Goal: Transaction & Acquisition: Download file/media

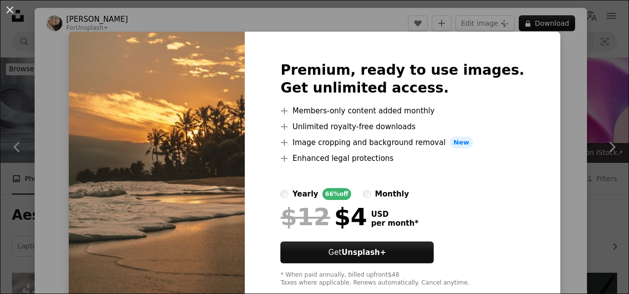
scroll to position [554, 0]
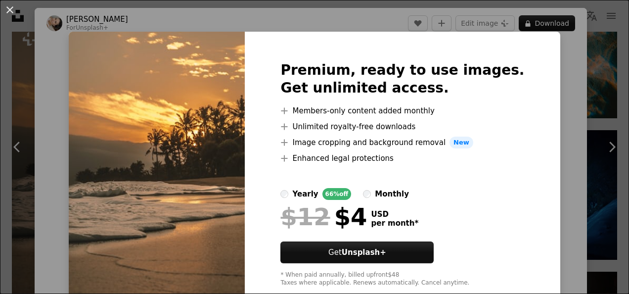
click at [550, 96] on div "An X shape Premium, ready to use images. Get unlimited access. A plus sign Memb…" at bounding box center [314, 147] width 629 height 294
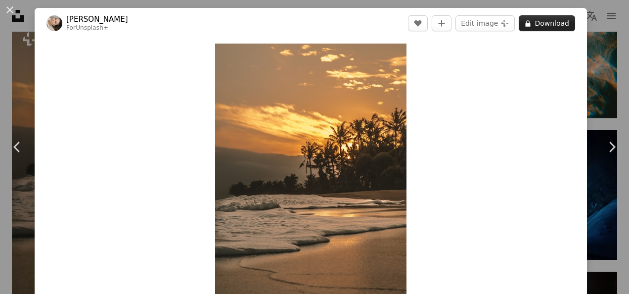
click at [540, 26] on button "A lock Download" at bounding box center [547, 23] width 56 height 16
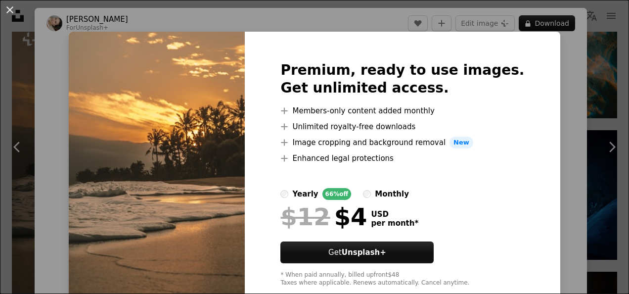
click at [561, 97] on div "An X shape Premium, ready to use images. Get unlimited access. A plus sign Memb…" at bounding box center [314, 147] width 629 height 294
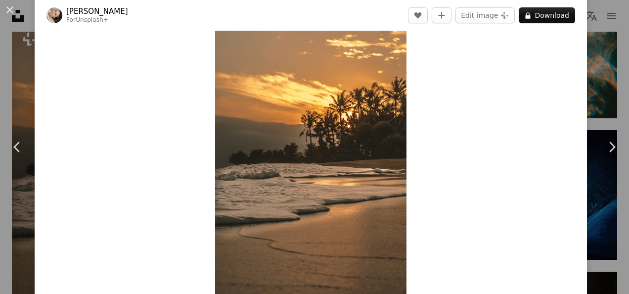
scroll to position [32, 0]
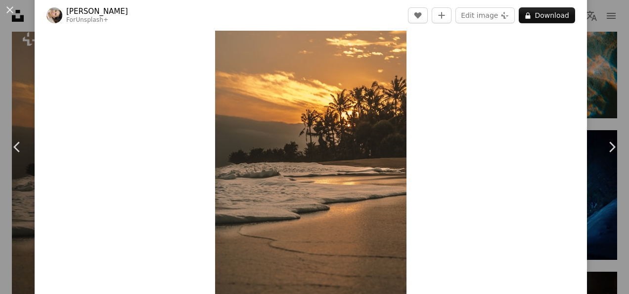
click at [597, 9] on div "An X shape Chevron left Chevron right [PERSON_NAME] For Unsplash+ A heart A plu…" at bounding box center [314, 147] width 629 height 294
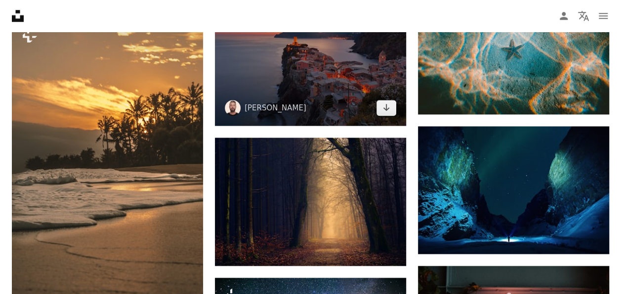
click at [327, 78] on img at bounding box center [310, 62] width 191 height 128
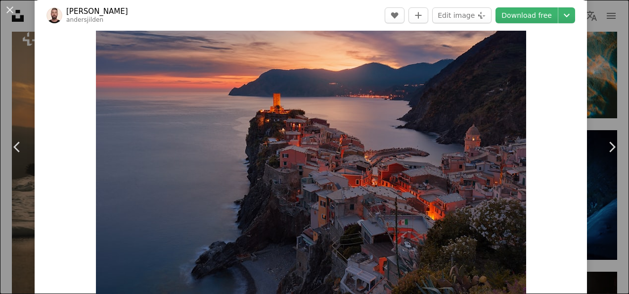
scroll to position [36, 0]
click at [580, 22] on div "An X shape Chevron left Chevron right [PERSON_NAME] andersjilden A heart A plus…" at bounding box center [314, 147] width 629 height 294
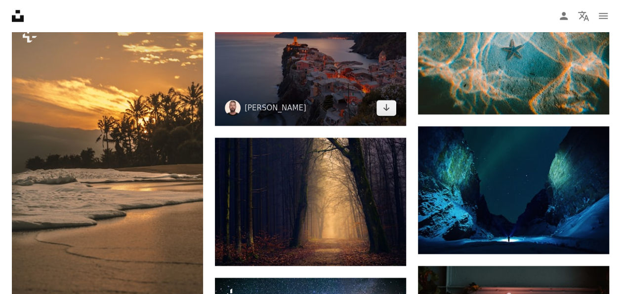
click at [355, 78] on img at bounding box center [310, 62] width 191 height 128
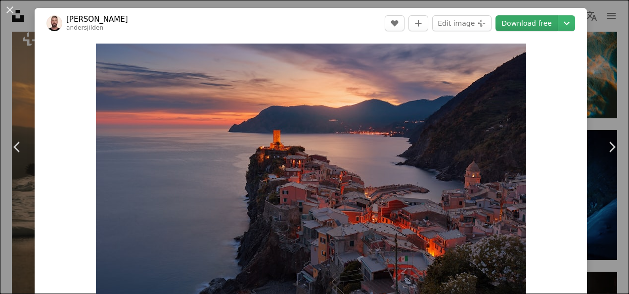
click at [524, 20] on link "Download free" at bounding box center [526, 23] width 62 height 16
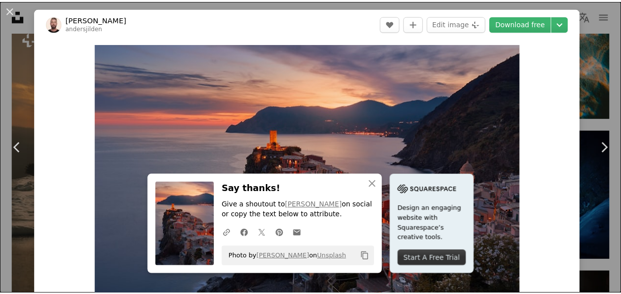
scroll to position [257, 0]
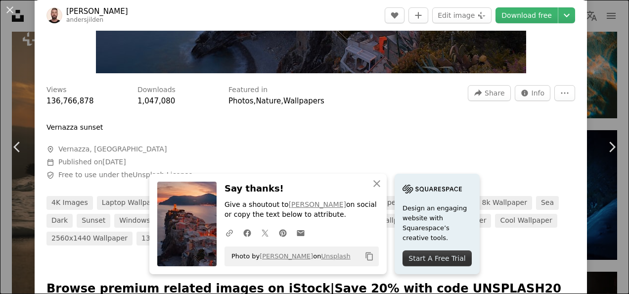
click at [590, 37] on div "An X shape Chevron left Chevron right [PERSON_NAME] andersjilden A heart A plus…" at bounding box center [314, 147] width 629 height 294
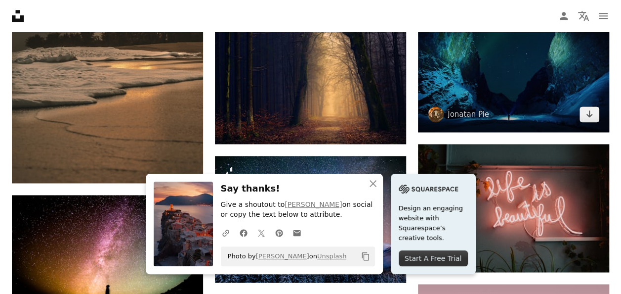
scroll to position [675, 0]
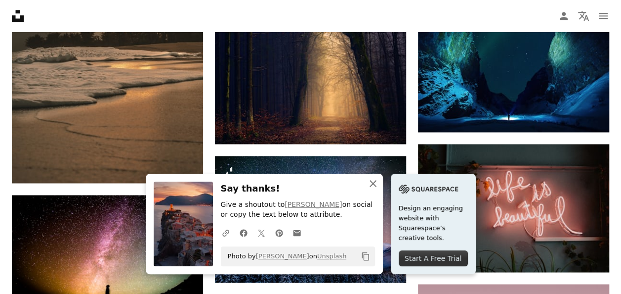
click at [369, 180] on icon "An X shape" at bounding box center [373, 183] width 12 height 12
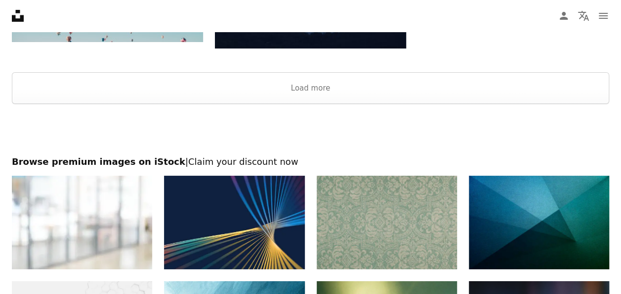
scroll to position [1997, 0]
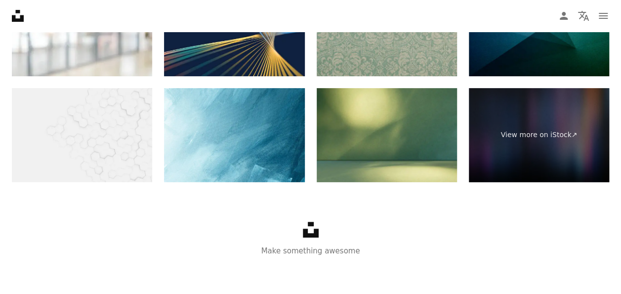
click at [310, 236] on link "Unsplash logo" at bounding box center [311, 234] width 16 height 9
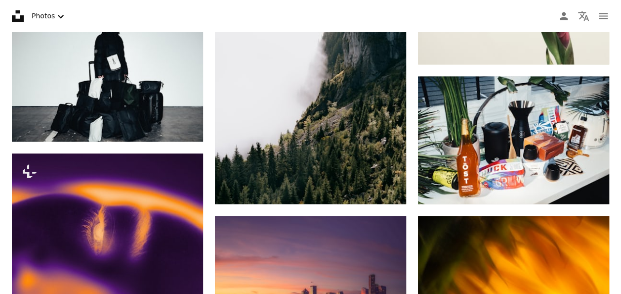
scroll to position [791, 0]
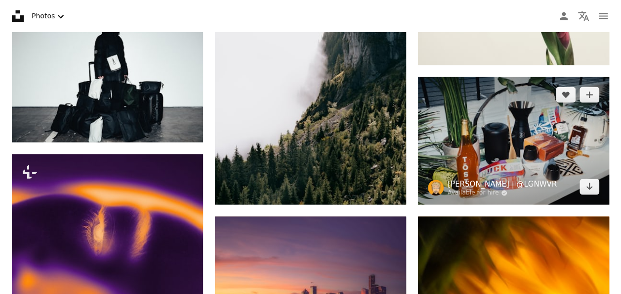
click at [498, 184] on link "[PERSON_NAME] | @LGNWVR" at bounding box center [502, 183] width 109 height 10
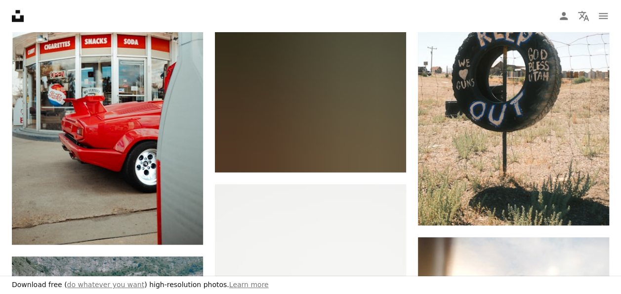
scroll to position [734, 0]
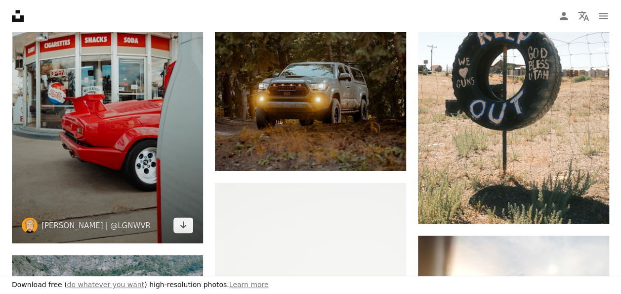
click at [99, 178] on img at bounding box center [107, 90] width 191 height 306
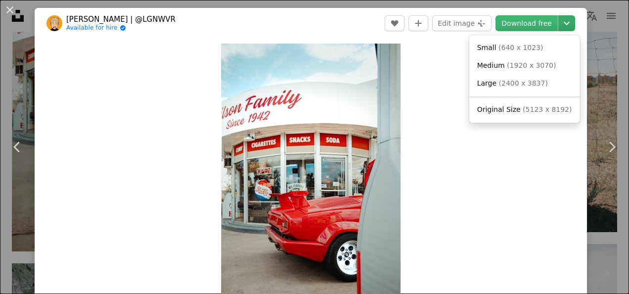
click at [562, 21] on icon "Chevron down" at bounding box center [567, 23] width 16 height 12
click at [527, 117] on link "Original Size ( 5123 x 8192 )" at bounding box center [524, 110] width 103 height 18
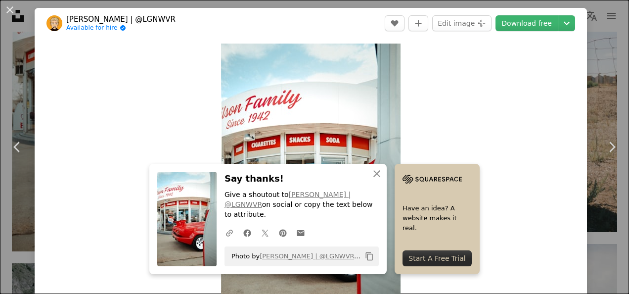
click at [591, 12] on div "An X shape Chevron left Chevron right [PERSON_NAME] | @LGNWVR Available for hir…" at bounding box center [314, 147] width 629 height 294
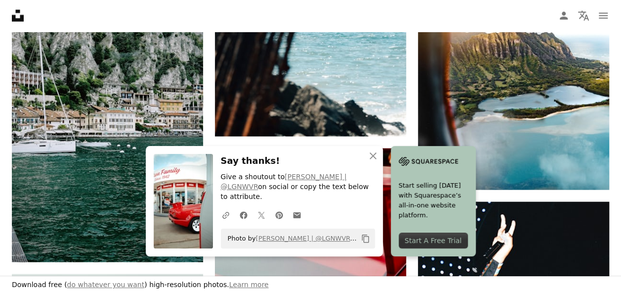
scroll to position [1067, 0]
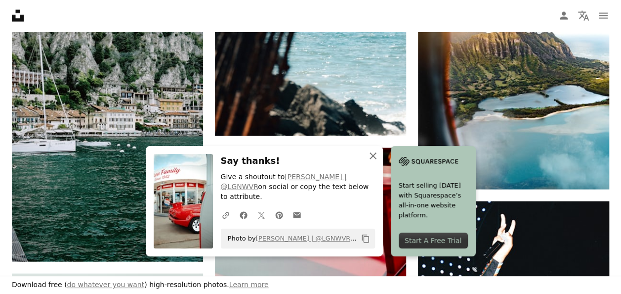
click at [376, 162] on icon "An X shape" at bounding box center [373, 156] width 12 height 12
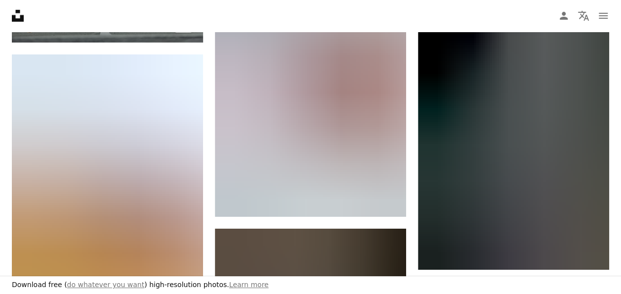
scroll to position [1535, 0]
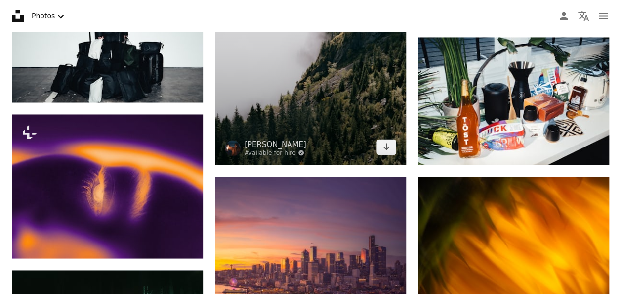
scroll to position [830, 0]
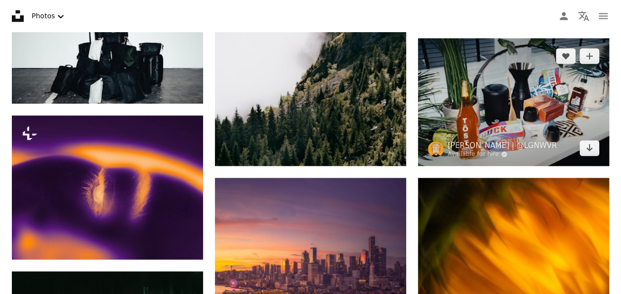
click at [443, 96] on img at bounding box center [513, 102] width 191 height 128
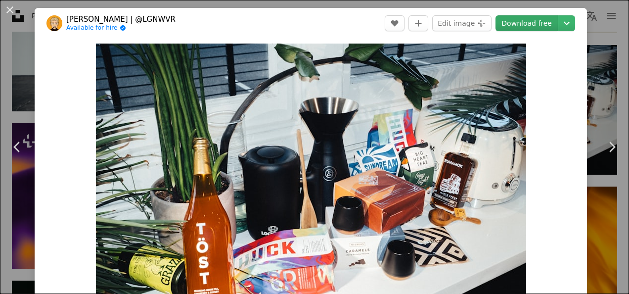
click at [549, 21] on link "Download free" at bounding box center [526, 23] width 62 height 16
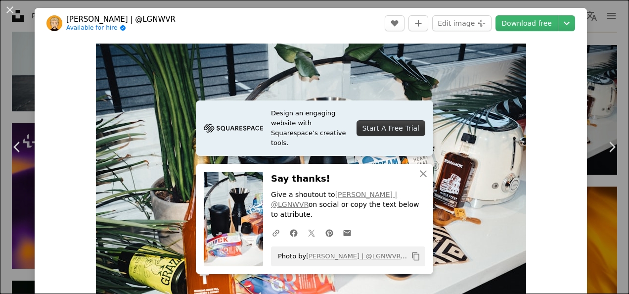
click at [604, 29] on div "An X shape Chevron left Chevron right [PERSON_NAME] | @LGNWVR Available for hir…" at bounding box center [314, 147] width 629 height 294
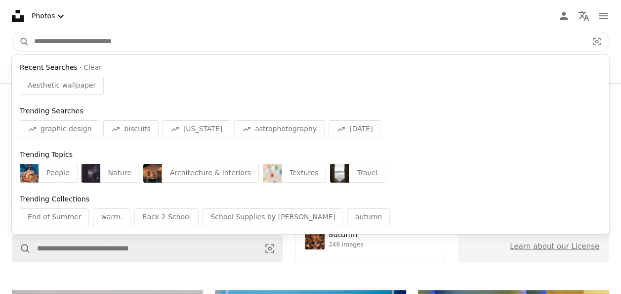
click at [226, 41] on input "Find visuals sitewide" at bounding box center [307, 41] width 556 height 19
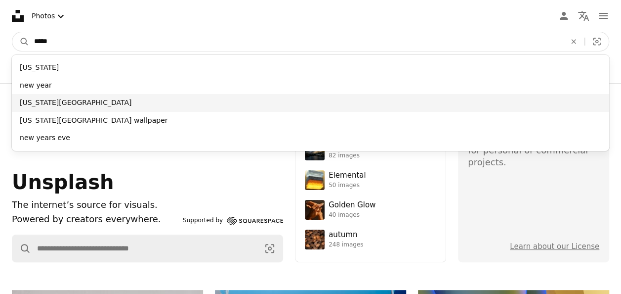
type input "*****"
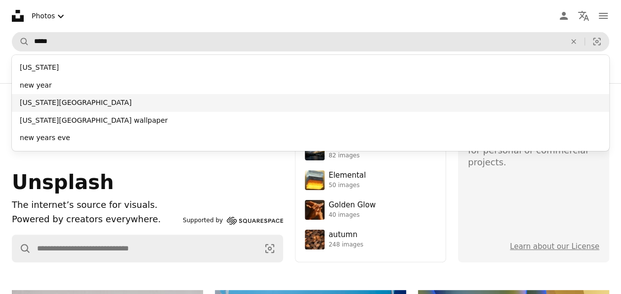
click at [190, 99] on div "[US_STATE][GEOGRAPHIC_DATA]" at bounding box center [311, 103] width 598 height 18
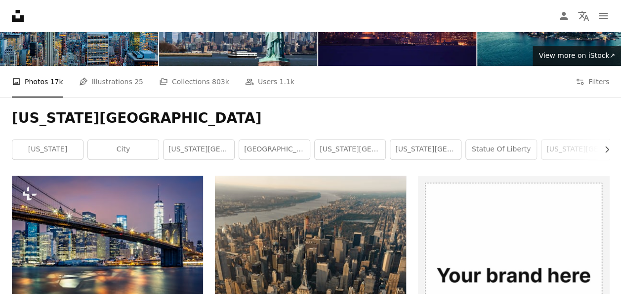
scroll to position [97, 0]
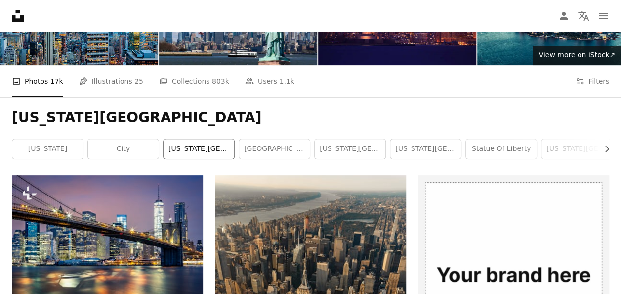
click at [198, 154] on link "[US_STATE][GEOGRAPHIC_DATA] night" at bounding box center [199, 149] width 71 height 20
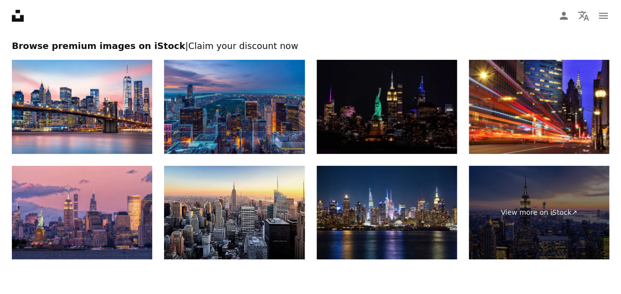
scroll to position [1586, 0]
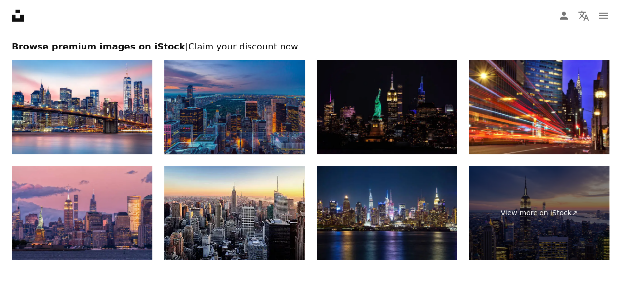
click at [198, 124] on img at bounding box center [234, 107] width 140 height 94
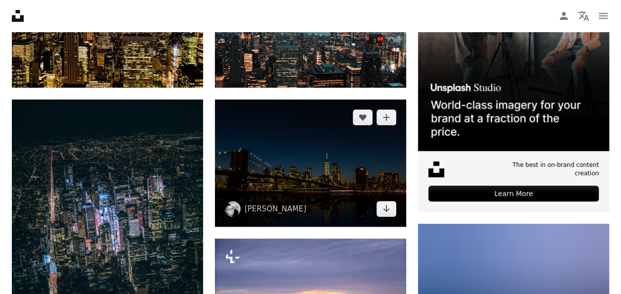
scroll to position [313, 0]
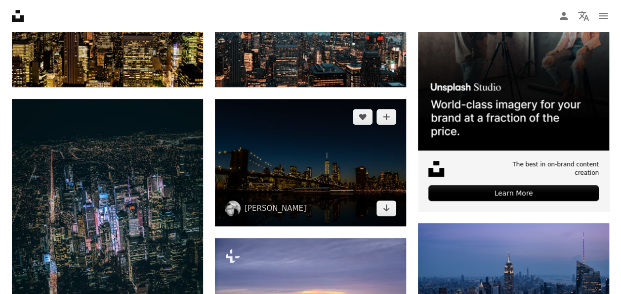
click at [322, 145] on img at bounding box center [310, 162] width 191 height 127
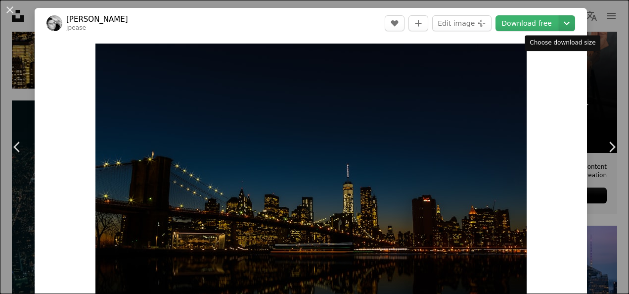
click at [559, 20] on icon "Chevron down" at bounding box center [567, 23] width 16 height 12
click at [541, 24] on link "Download free" at bounding box center [526, 23] width 62 height 16
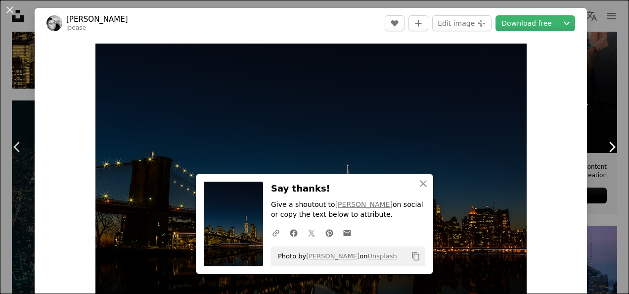
click at [597, 171] on link "Chevron right" at bounding box center [611, 146] width 35 height 95
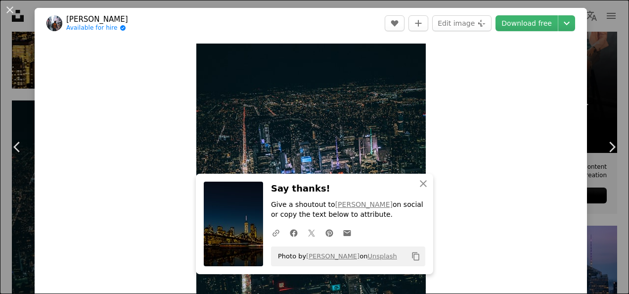
click at [594, 62] on div "An X shape Chevron left Chevron right Andre Benz Available for hire A checkmark…" at bounding box center [314, 147] width 629 height 294
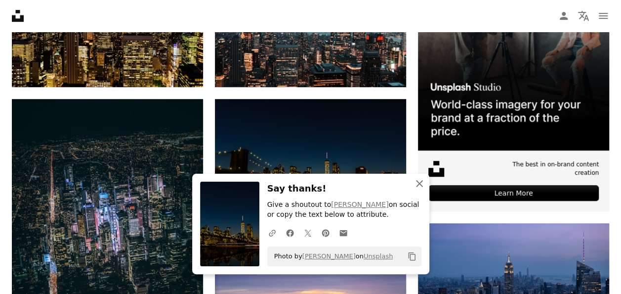
click at [419, 187] on icon "An X shape" at bounding box center [420, 183] width 12 height 12
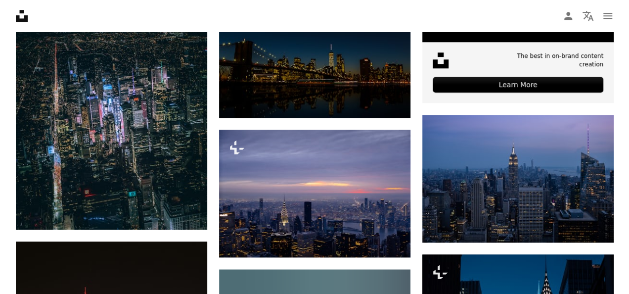
scroll to position [422, 0]
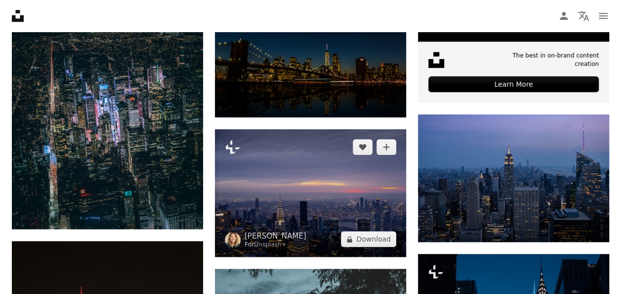
click at [322, 188] on img at bounding box center [310, 193] width 191 height 128
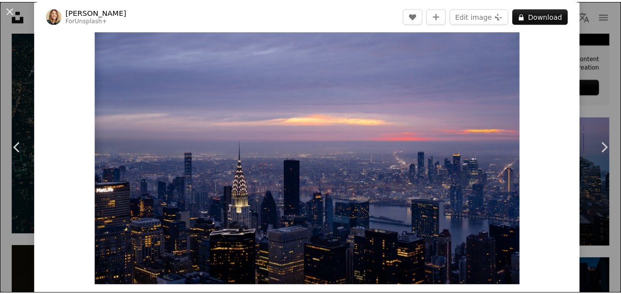
scroll to position [46, 0]
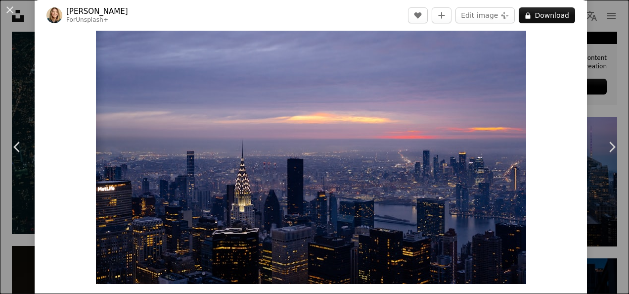
click at [601, 55] on div "An X shape Chevron left Chevron right [PERSON_NAME] For Unsplash+ A heart A plu…" at bounding box center [314, 147] width 629 height 294
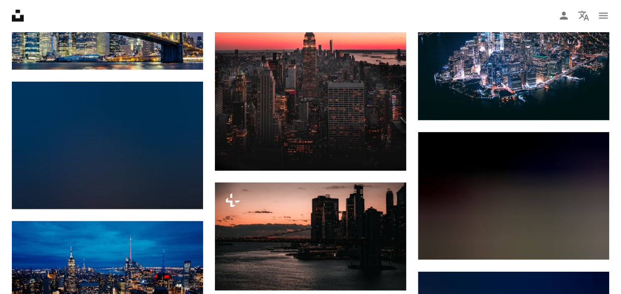
scroll to position [1106, 0]
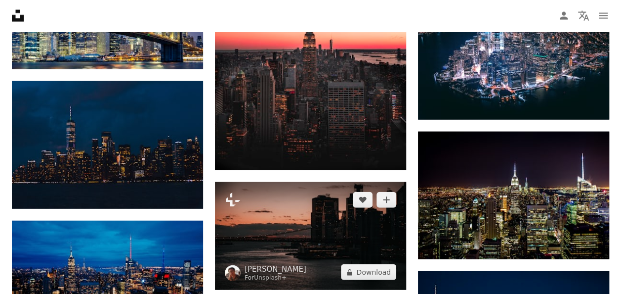
click at [295, 193] on img at bounding box center [310, 236] width 191 height 108
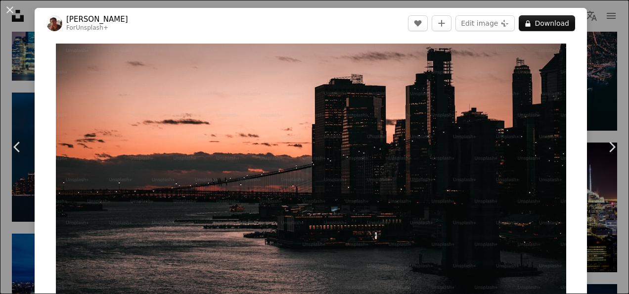
click at [585, 72] on div "An X shape Chevron left Chevron right [PERSON_NAME] For Unsplash+ A heart A plu…" at bounding box center [314, 147] width 629 height 294
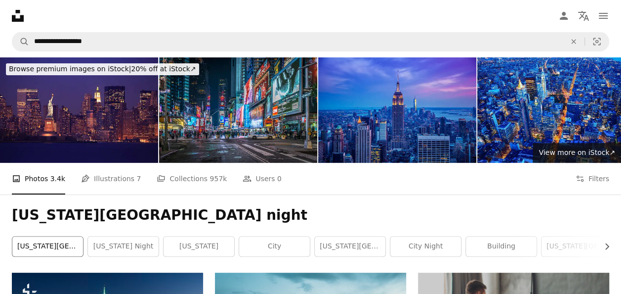
click at [63, 254] on link "[US_STATE][GEOGRAPHIC_DATA]" at bounding box center [47, 246] width 71 height 20
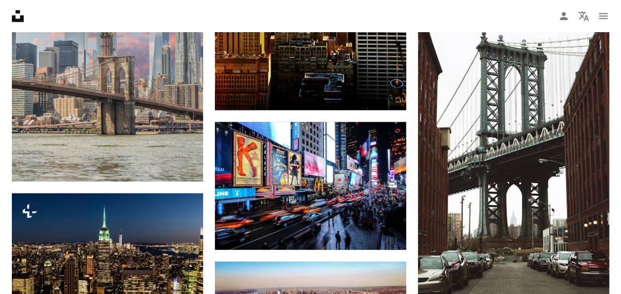
scroll to position [917, 0]
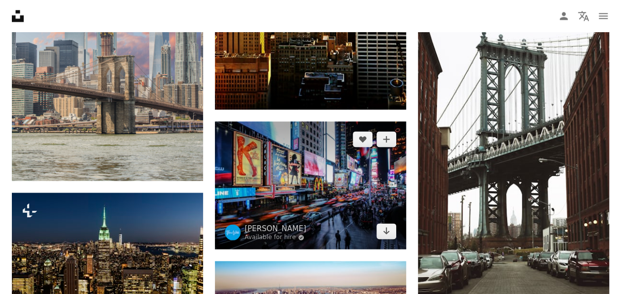
click at [245, 156] on img at bounding box center [310, 185] width 191 height 128
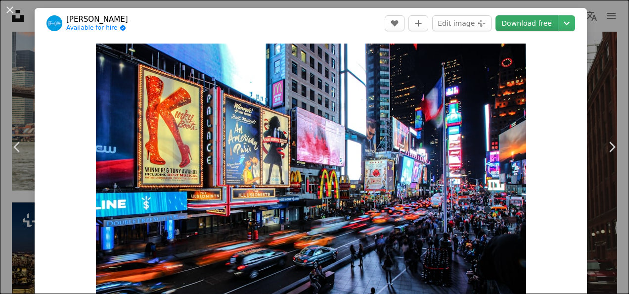
click at [542, 18] on link "Download free" at bounding box center [526, 23] width 62 height 16
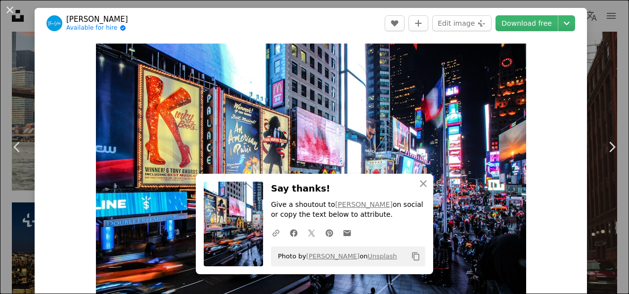
click at [599, 64] on div "An X shape Chevron left Chevron right [PERSON_NAME] Available for hire A checkm…" at bounding box center [314, 147] width 629 height 294
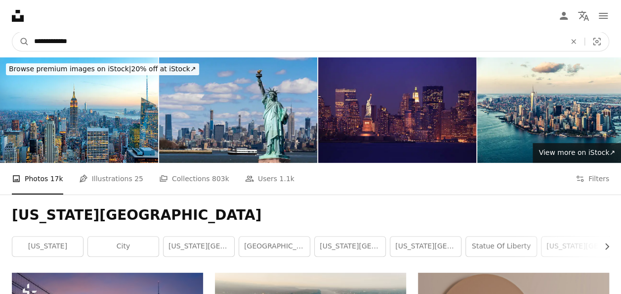
click at [295, 45] on input "**********" at bounding box center [296, 41] width 534 height 19
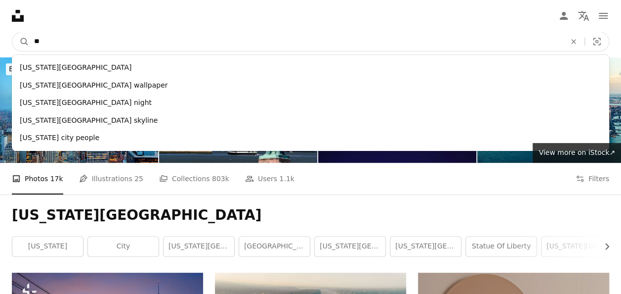
type input "*"
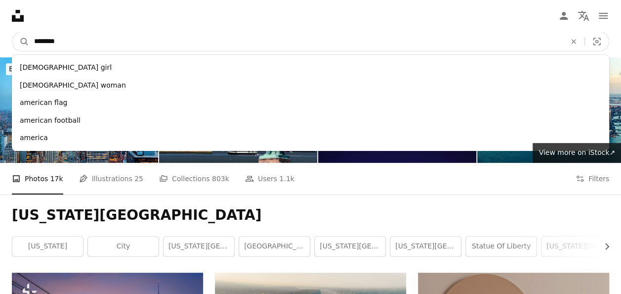
type input "*******"
click at [12, 32] on button "A magnifying glass" at bounding box center [20, 41] width 17 height 19
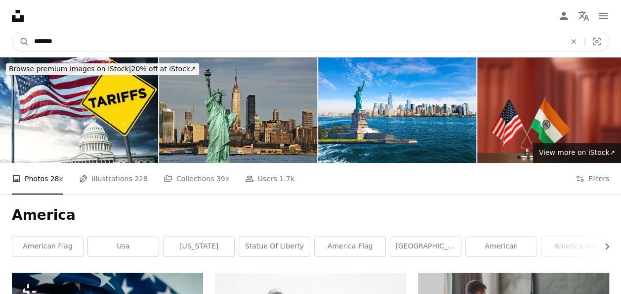
click at [240, 47] on input "*******" at bounding box center [296, 41] width 534 height 19
type input "*"
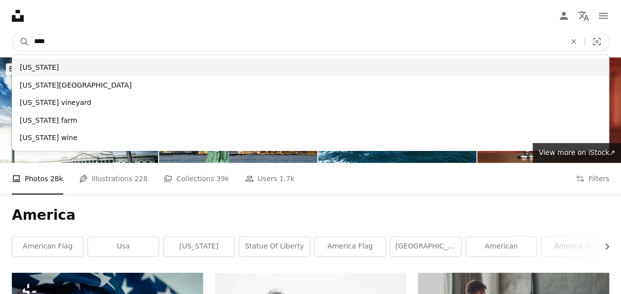
type input "****"
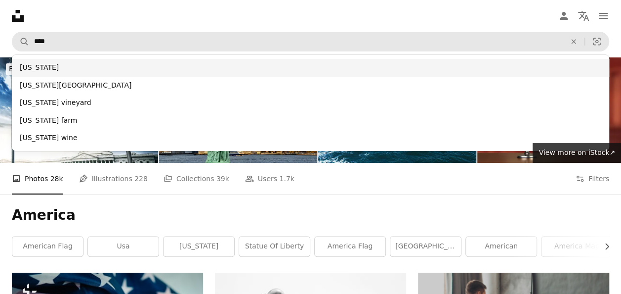
click at [218, 63] on div "[US_STATE]" at bounding box center [311, 68] width 598 height 18
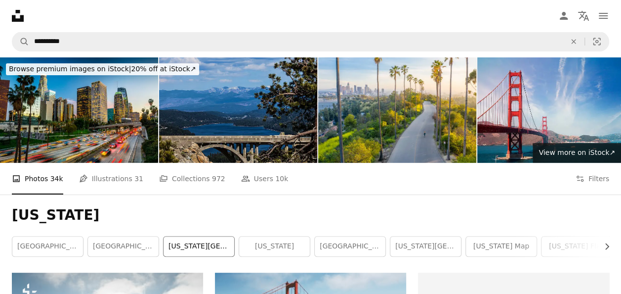
click at [214, 246] on link "[US_STATE][GEOGRAPHIC_DATA]" at bounding box center [199, 246] width 71 height 20
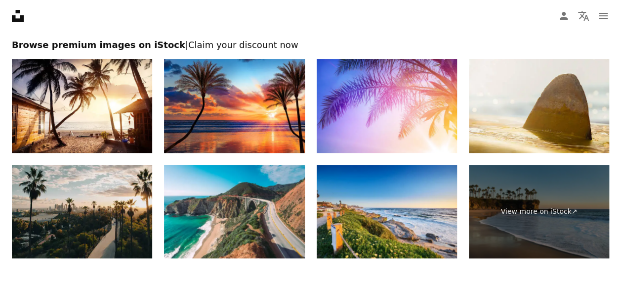
scroll to position [2029, 0]
